Goal: Information Seeking & Learning: Find specific page/section

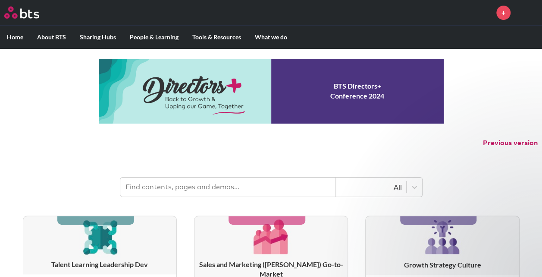
scroll to position [43, 0]
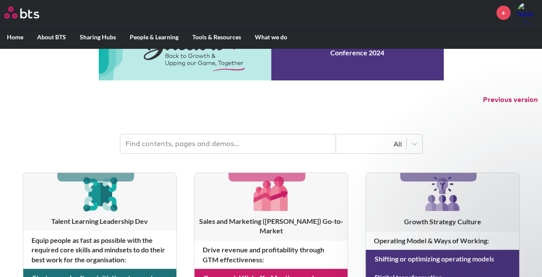
click at [268, 102] on p "Previous version" at bounding box center [271, 100] width 542 height 18
click at [335, 101] on p "Previous version" at bounding box center [271, 100] width 542 height 18
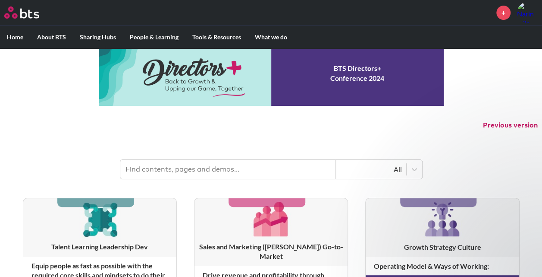
scroll to position [0, 0]
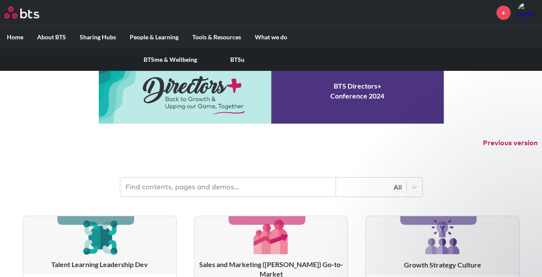
click at [157, 34] on label "People & Learning" at bounding box center [154, 37] width 63 height 22
click at [0, 0] on input "People & Learning" at bounding box center [0, 0] width 0 height 0
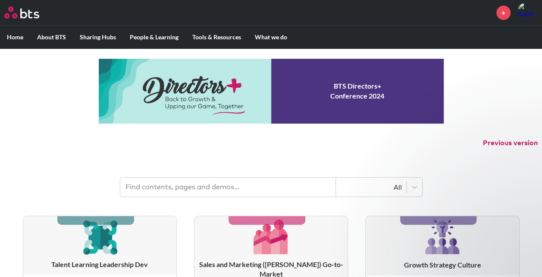
scroll to position [43, 0]
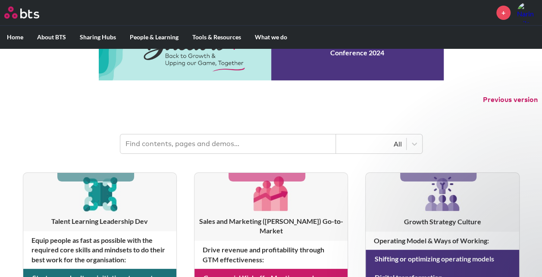
click at [211, 140] on input "text" at bounding box center [228, 143] width 216 height 19
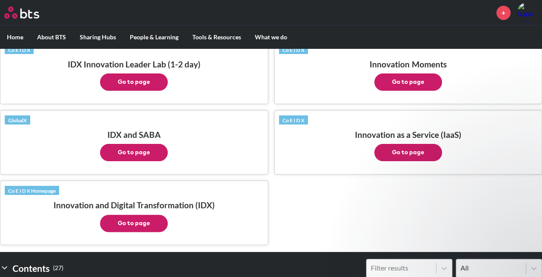
scroll to position [216, 0]
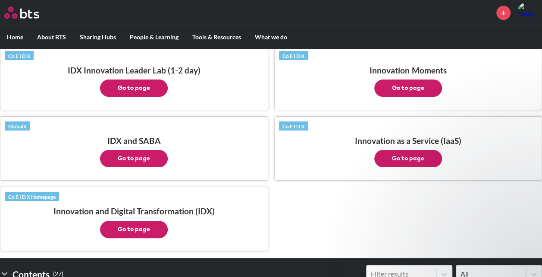
click at [504, 82] on p "Go to page" at bounding box center [408, 86] width 259 height 22
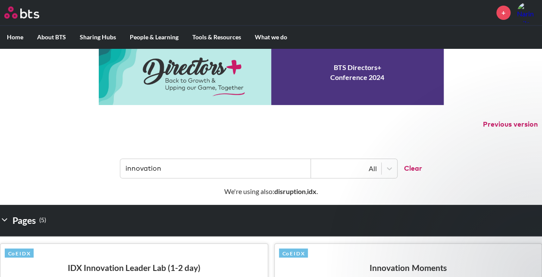
scroll to position [0, 0]
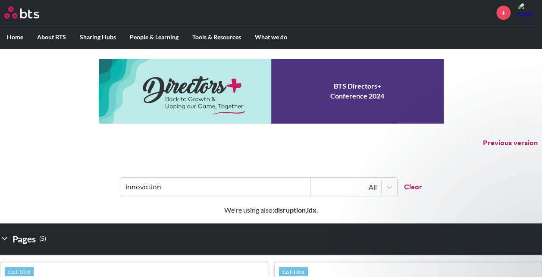
drag, startPoint x: 166, startPoint y: 188, endPoint x: 53, endPoint y: 183, distance: 113.6
click at [53, 183] on header "innovation All Clear" at bounding box center [271, 182] width 542 height 45
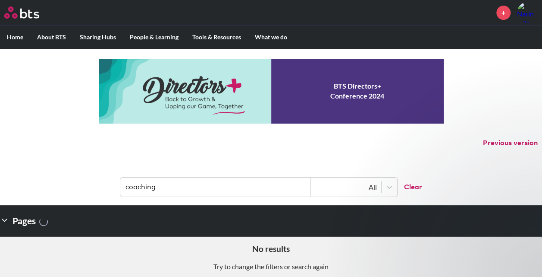
click at [183, 184] on input "coaching" at bounding box center [215, 186] width 191 height 19
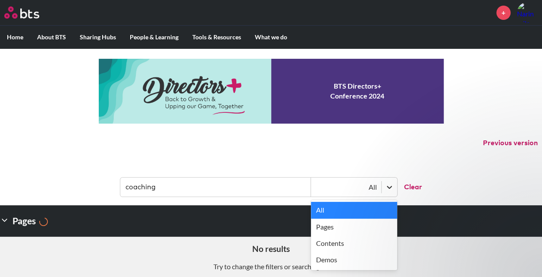
click at [396, 188] on div at bounding box center [390, 187] width 16 height 16
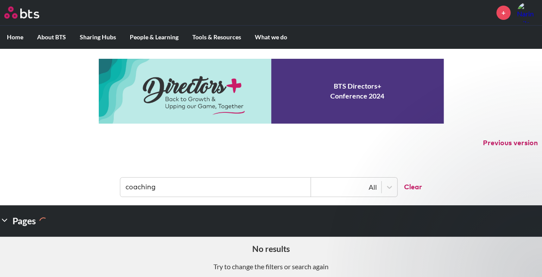
click at [22, 40] on label "Home" at bounding box center [15, 37] width 30 height 22
click at [0, 0] on input "Home" at bounding box center [0, 0] width 0 height 0
drag, startPoint x: 168, startPoint y: 188, endPoint x: 104, endPoint y: 180, distance: 64.3
click at [104, 180] on header "coaching All Clear" at bounding box center [271, 182] width 542 height 45
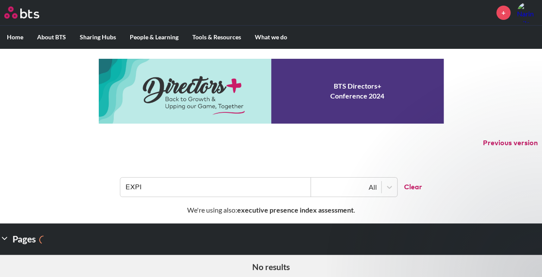
type input "EXPI"
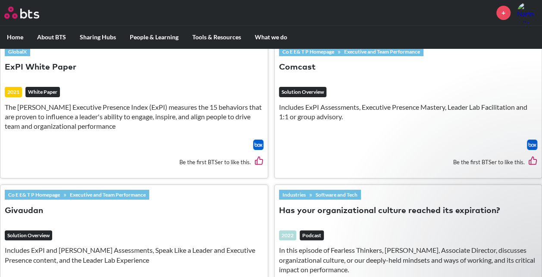
scroll to position [302, 0]
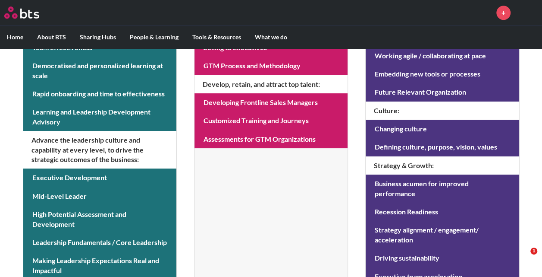
scroll to position [288, 0]
